Goal: Check status: Check status

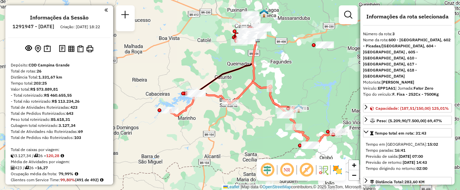
select select "**********"
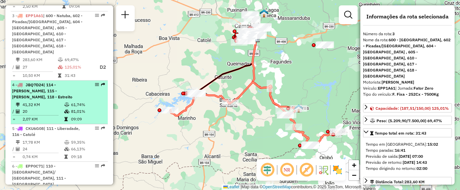
scroll to position [256, 0]
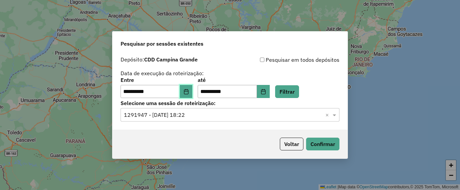
click at [186, 92] on button "Choose Date" at bounding box center [186, 91] width 13 height 13
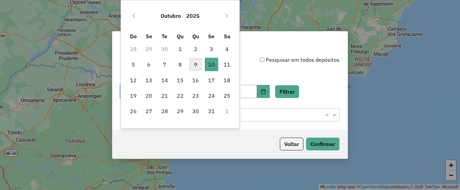
click at [197, 66] on span "9" at bounding box center [195, 64] width 13 height 13
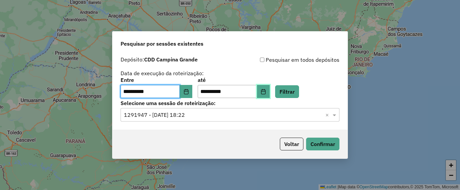
click at [266, 93] on button "Choose Date" at bounding box center [263, 91] width 13 height 13
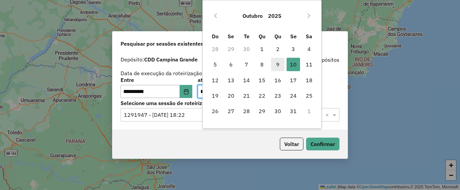
click at [276, 68] on span "9" at bounding box center [277, 64] width 13 height 13
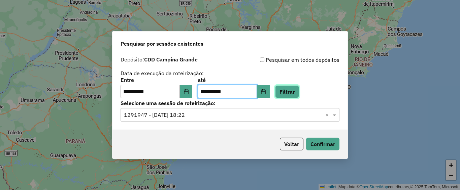
click at [299, 95] on button "Filtrar" at bounding box center [287, 91] width 24 height 13
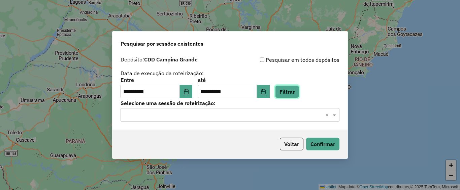
click at [291, 94] on button "Filtrar" at bounding box center [287, 91] width 24 height 13
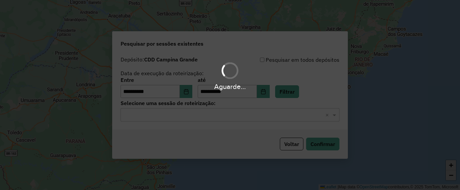
click at [192, 119] on hb-app "**********" at bounding box center [230, 95] width 460 height 190
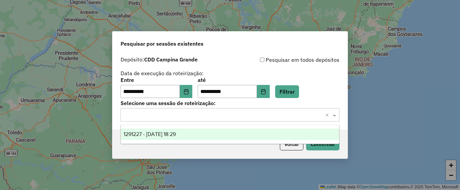
click at [164, 115] on input "text" at bounding box center [223, 115] width 198 height 8
click at [159, 135] on span "1291227 - [DATE] 18:29" at bounding box center [149, 135] width 52 height 6
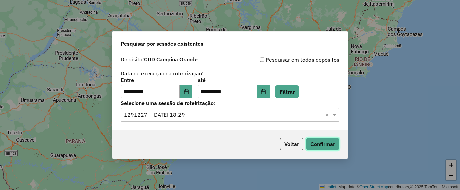
click at [316, 145] on button "Confirmar" at bounding box center [322, 144] width 33 height 13
